Goal: Task Accomplishment & Management: Use online tool/utility

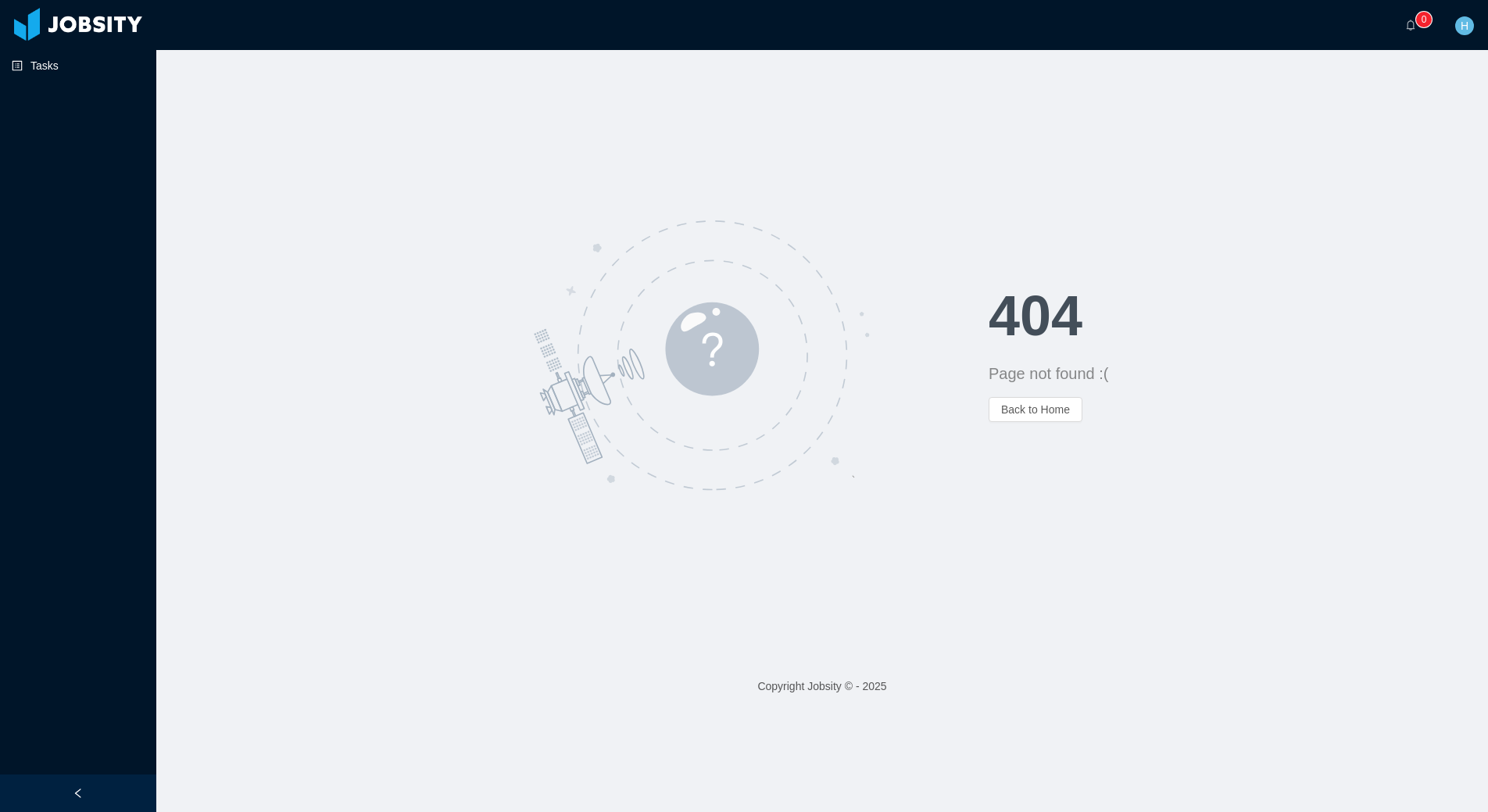
click at [51, 69] on link "Tasks" at bounding box center [78, 65] width 132 height 32
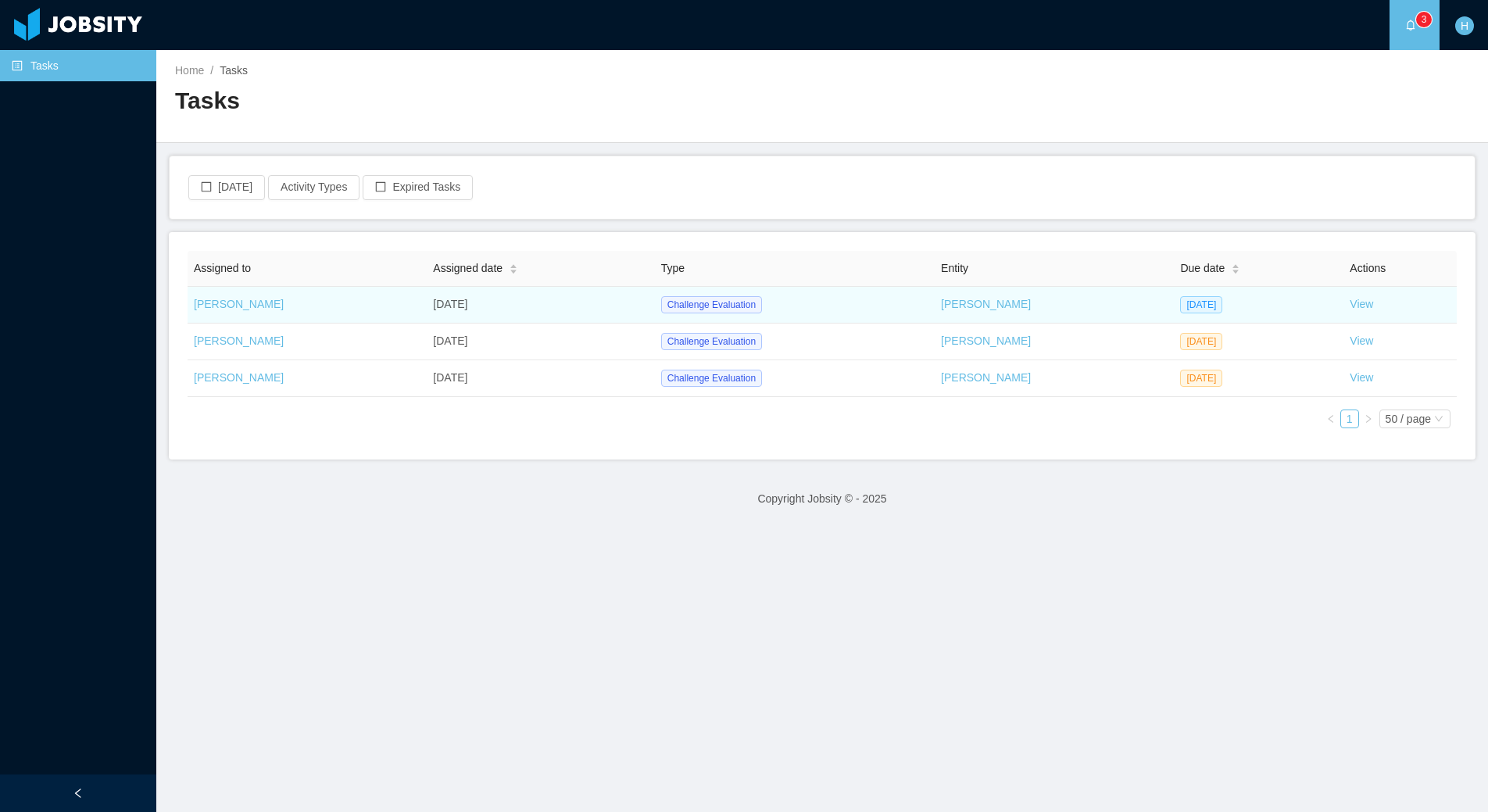
click at [1343, 307] on td "View" at bounding box center [1399, 305] width 113 height 37
click at [1350, 307] on link "View" at bounding box center [1361, 304] width 24 height 13
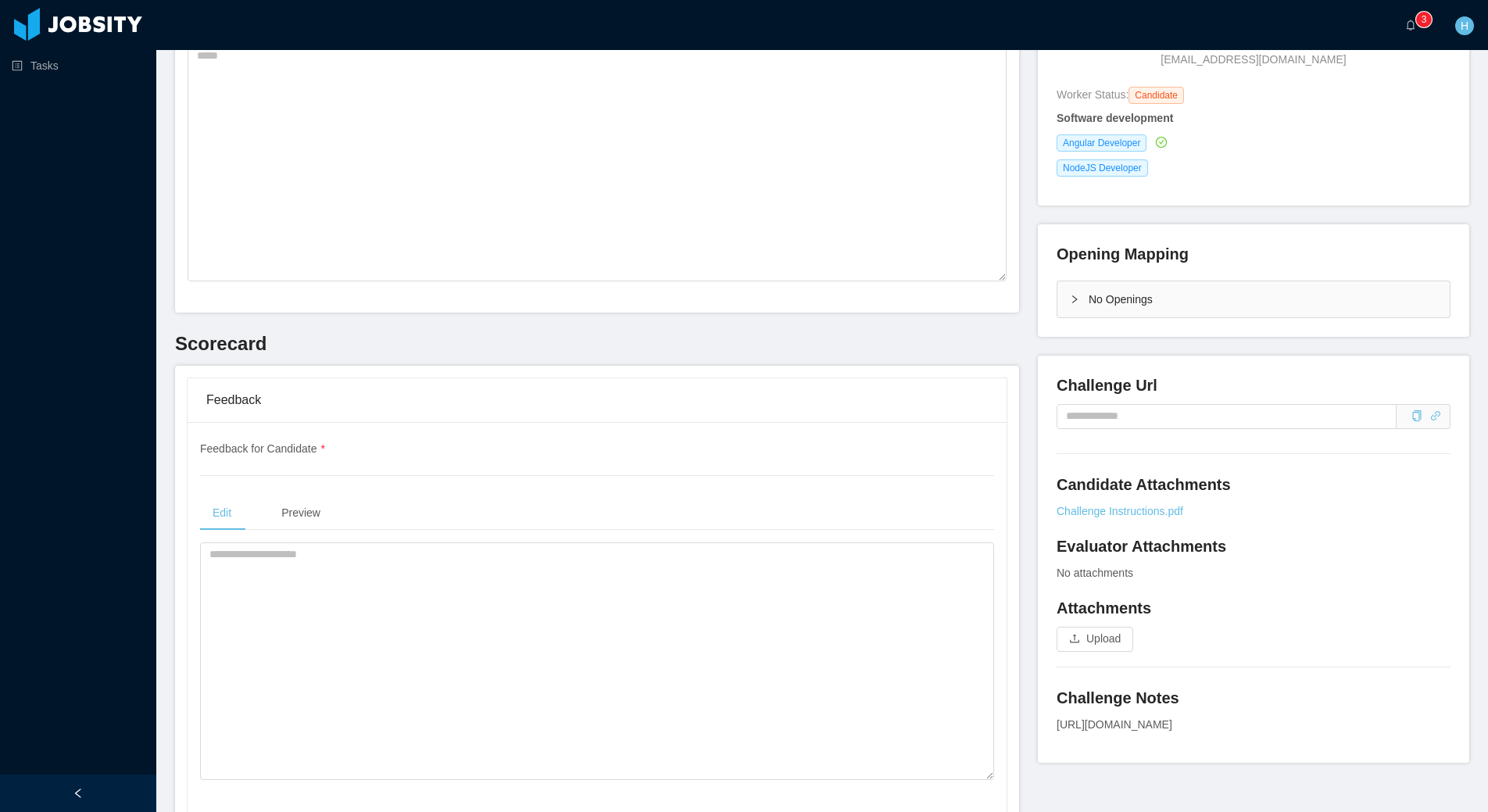
scroll to position [218, 0]
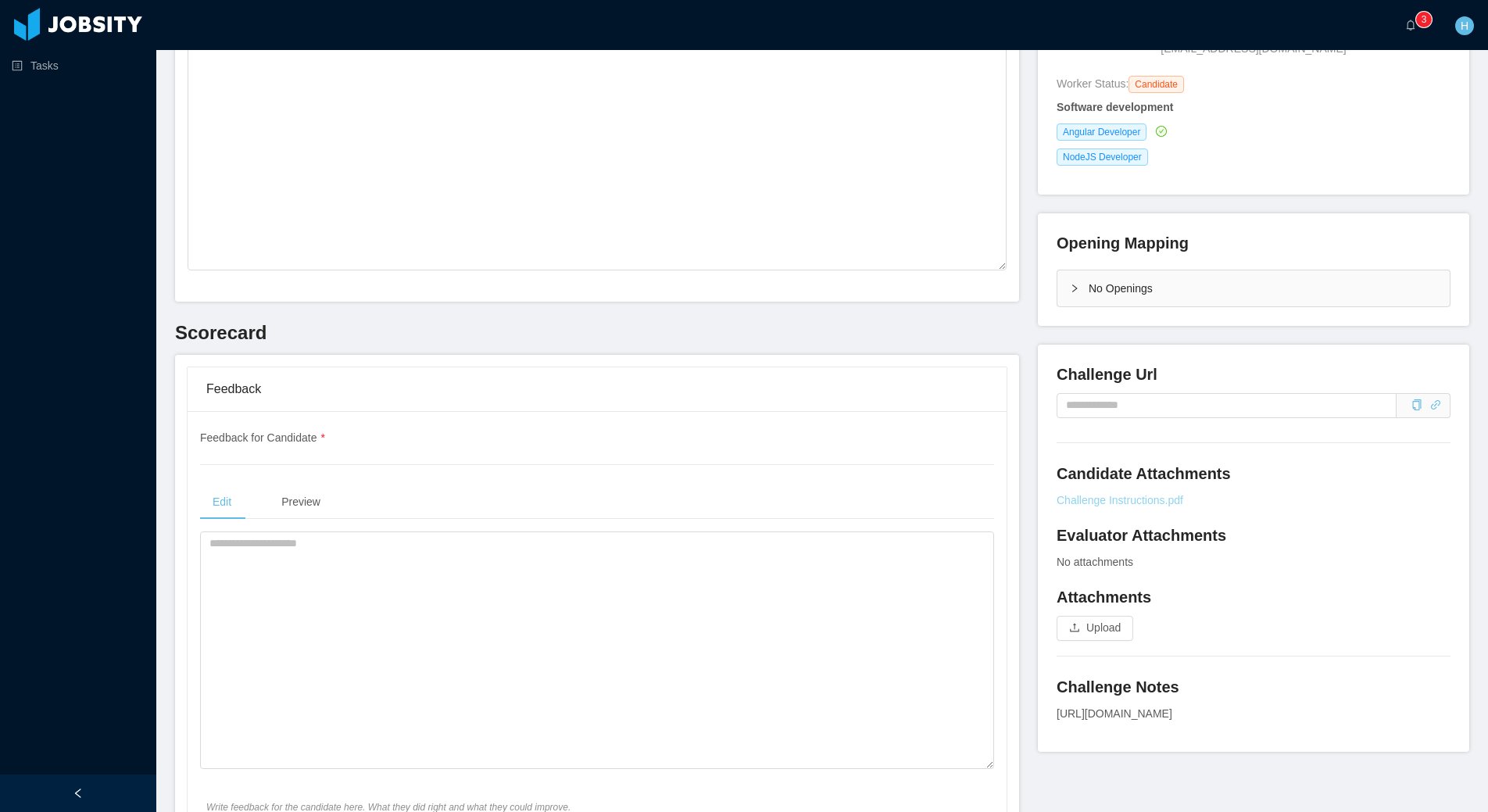
click at [1132, 504] on link "Challenge Instructions.pdf" at bounding box center [1253, 500] width 393 height 16
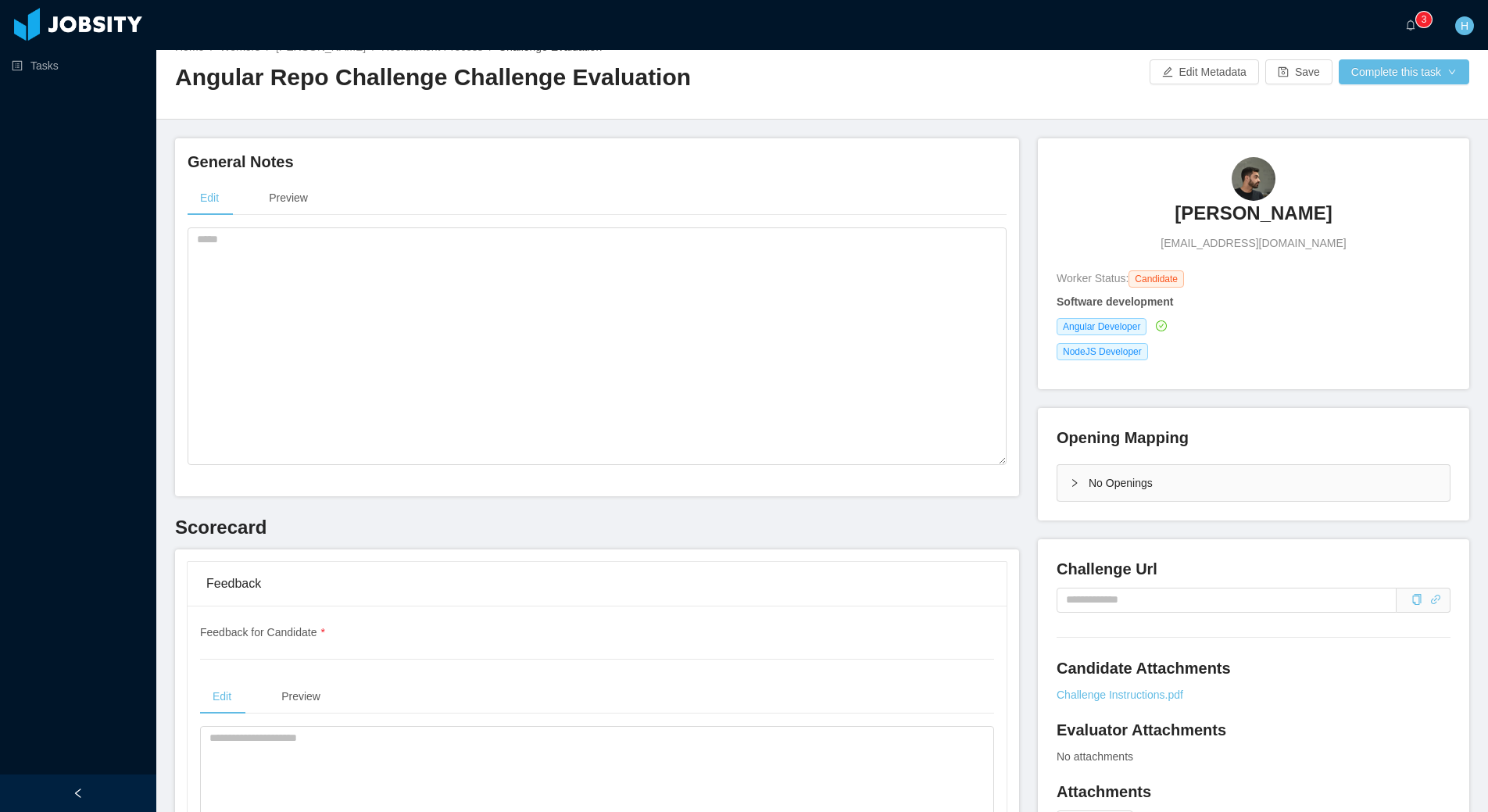
scroll to position [0, 0]
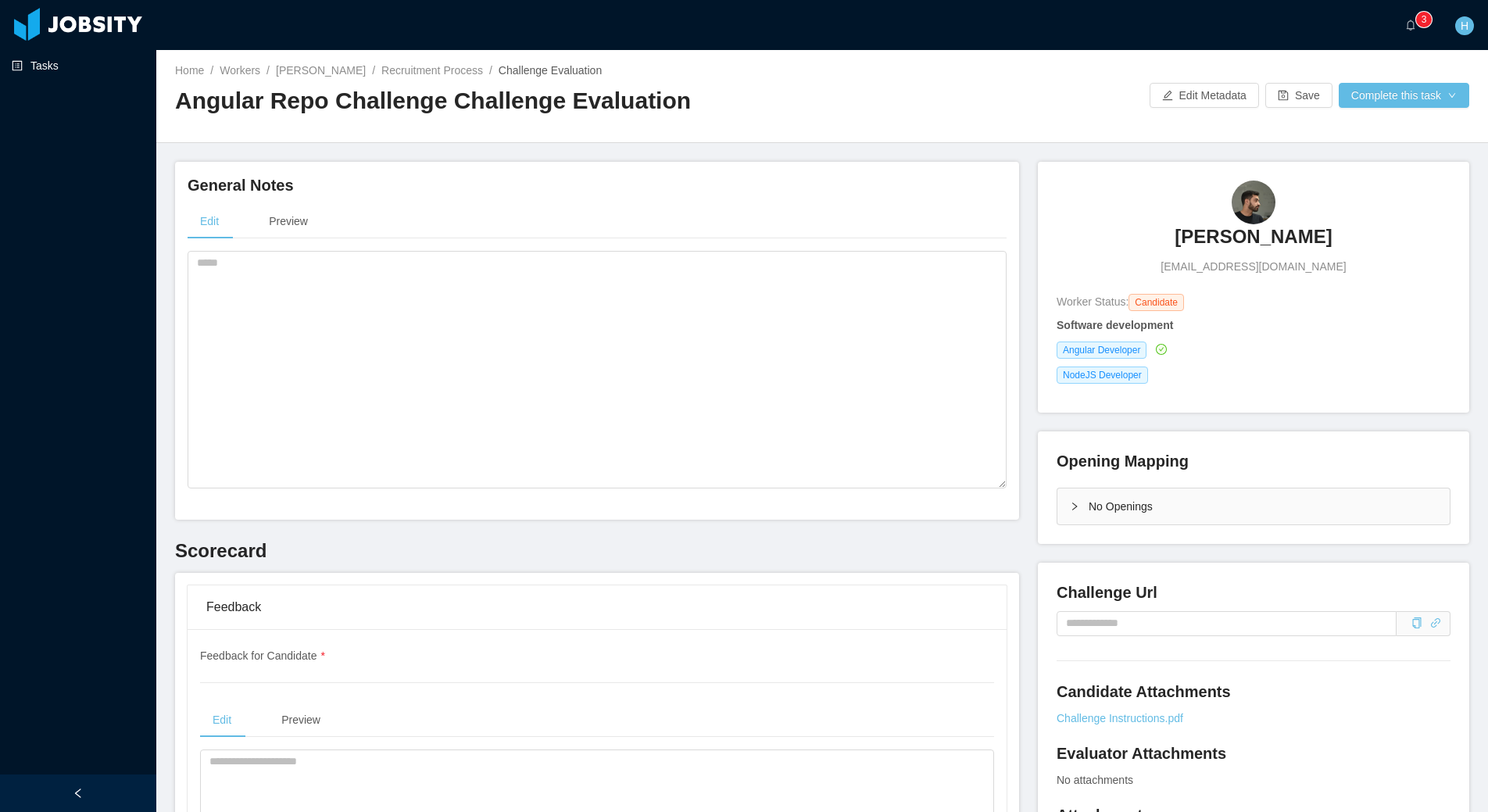
click at [65, 71] on link "Tasks" at bounding box center [78, 65] width 132 height 32
